Goal: Information Seeking & Learning: Learn about a topic

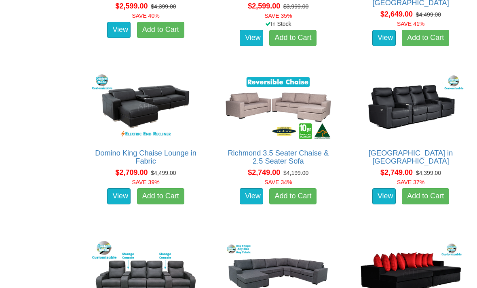
scroll to position [2083, 0]
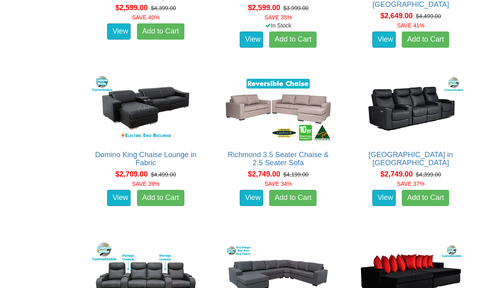
click at [246, 108] on img at bounding box center [279, 108] width 112 height 68
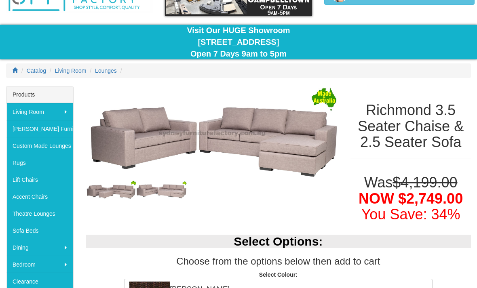
scroll to position [56, 0]
click at [104, 175] on img at bounding box center [212, 133] width 253 height 95
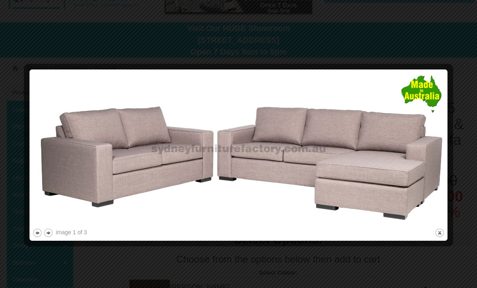
click at [103, 42] on div at bounding box center [238, 144] width 477 height 288
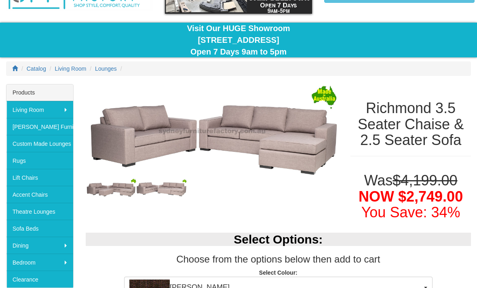
click at [158, 187] on img at bounding box center [161, 188] width 51 height 18
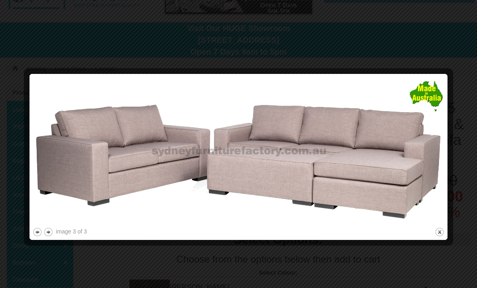
click at [87, 44] on div at bounding box center [238, 144] width 477 height 288
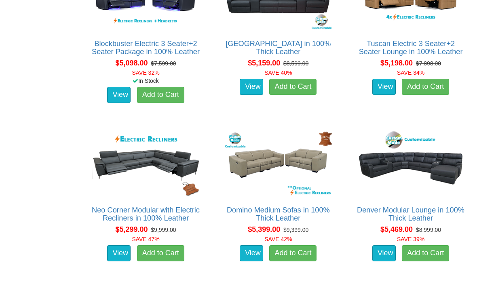
scroll to position [6015, 0]
